Goal: Task Accomplishment & Management: Manage account settings

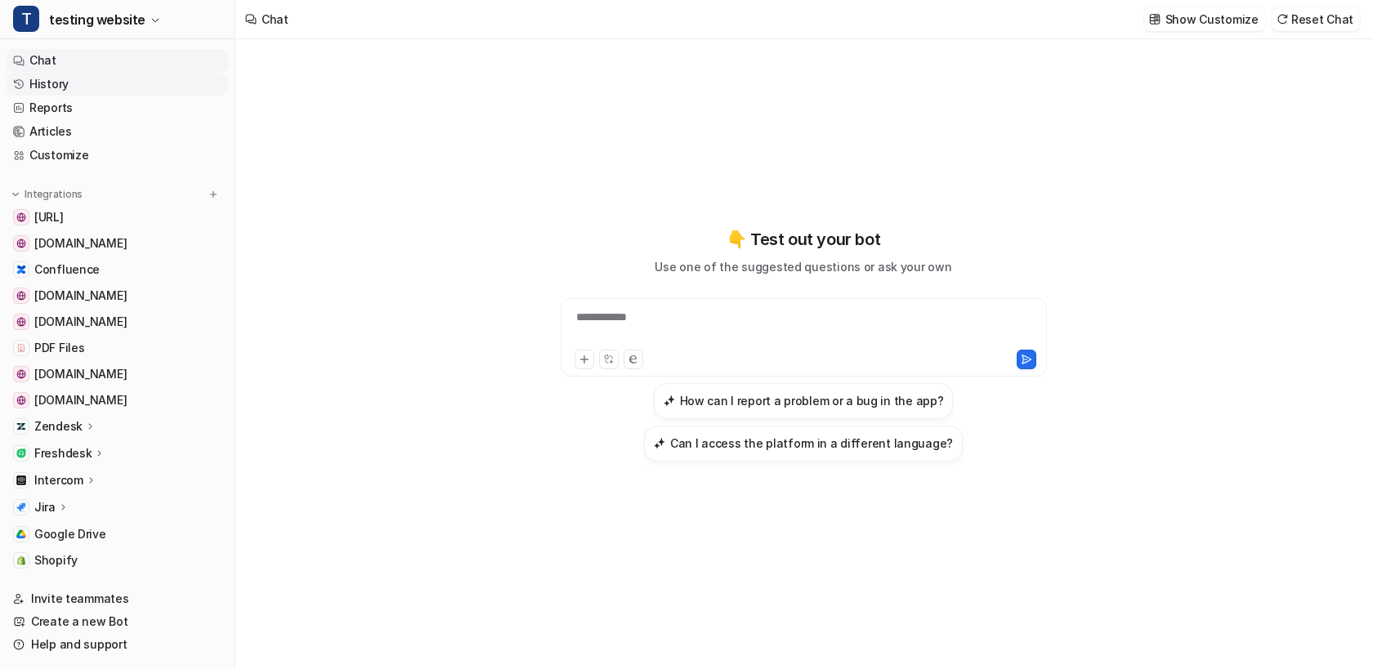
click at [75, 87] on link "History" at bounding box center [117, 84] width 221 height 23
